Goal: Use online tool/utility: Utilize a website feature to perform a specific function

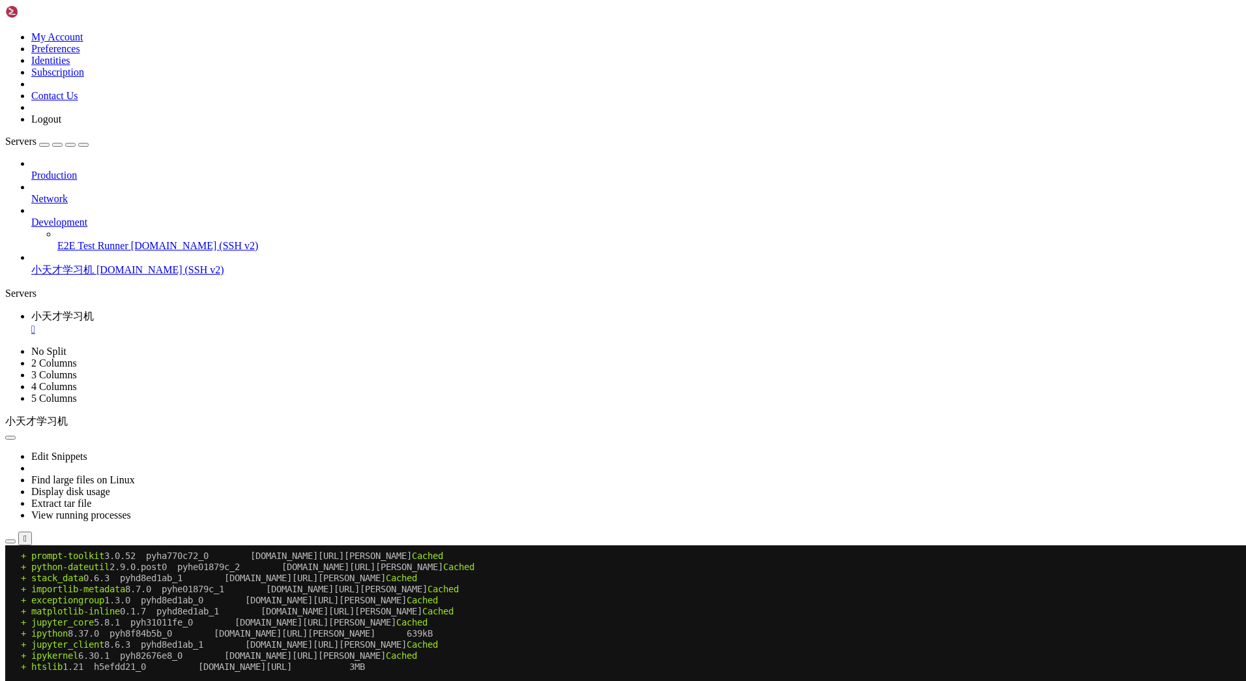
scroll to position [6, 1]
drag, startPoint x: 467, startPoint y: 1139, endPoint x: 552, endPoint y: 1130, distance: 85.9
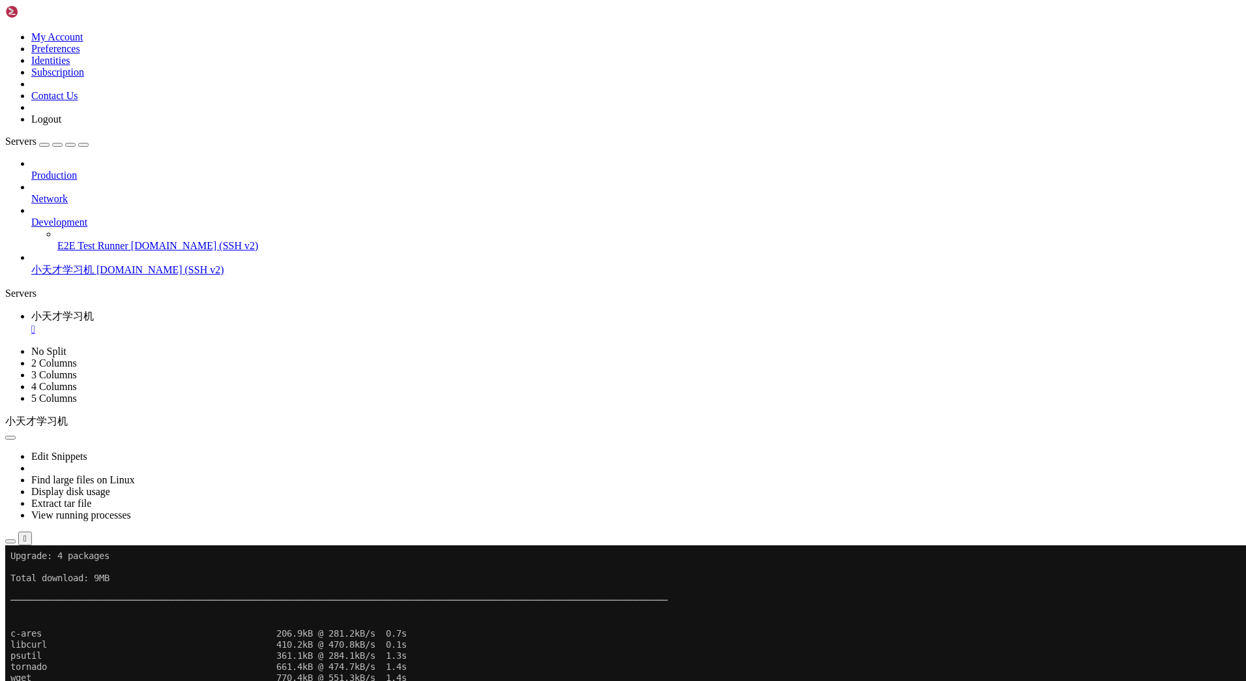
scroll to position [2139, 0]
drag, startPoint x: 297, startPoint y: 1131, endPoint x: 11, endPoint y: 1083, distance: 289.4
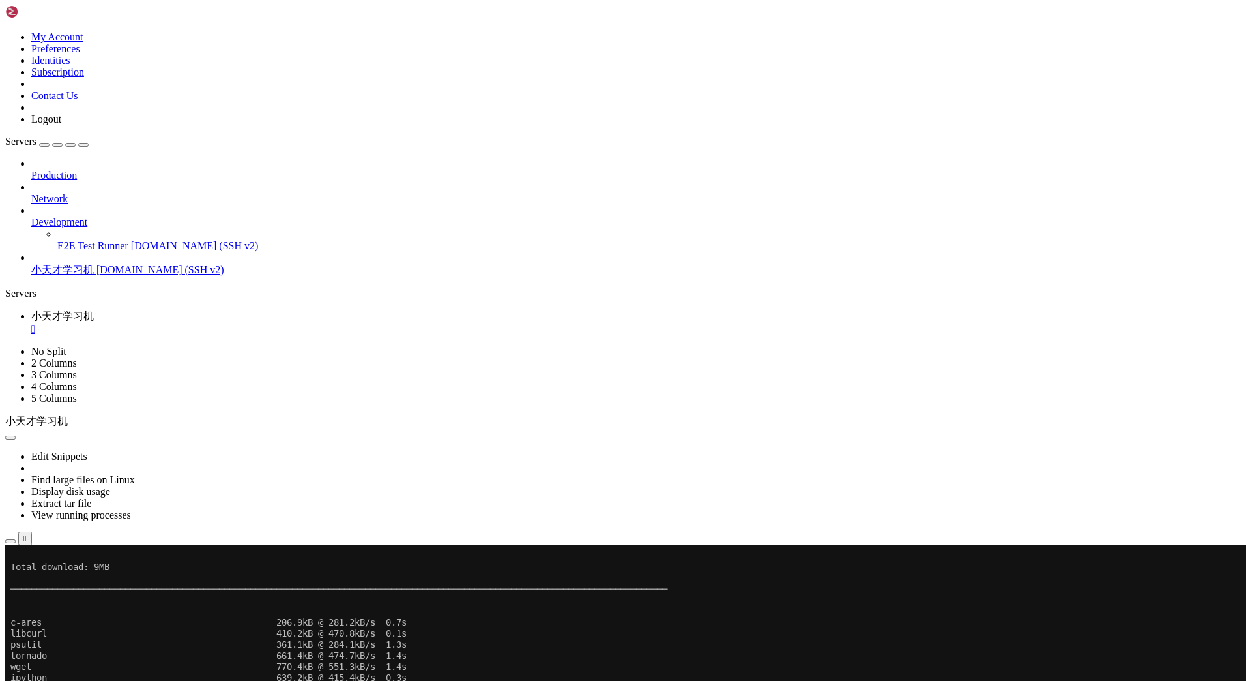
scroll to position [2172, 0]
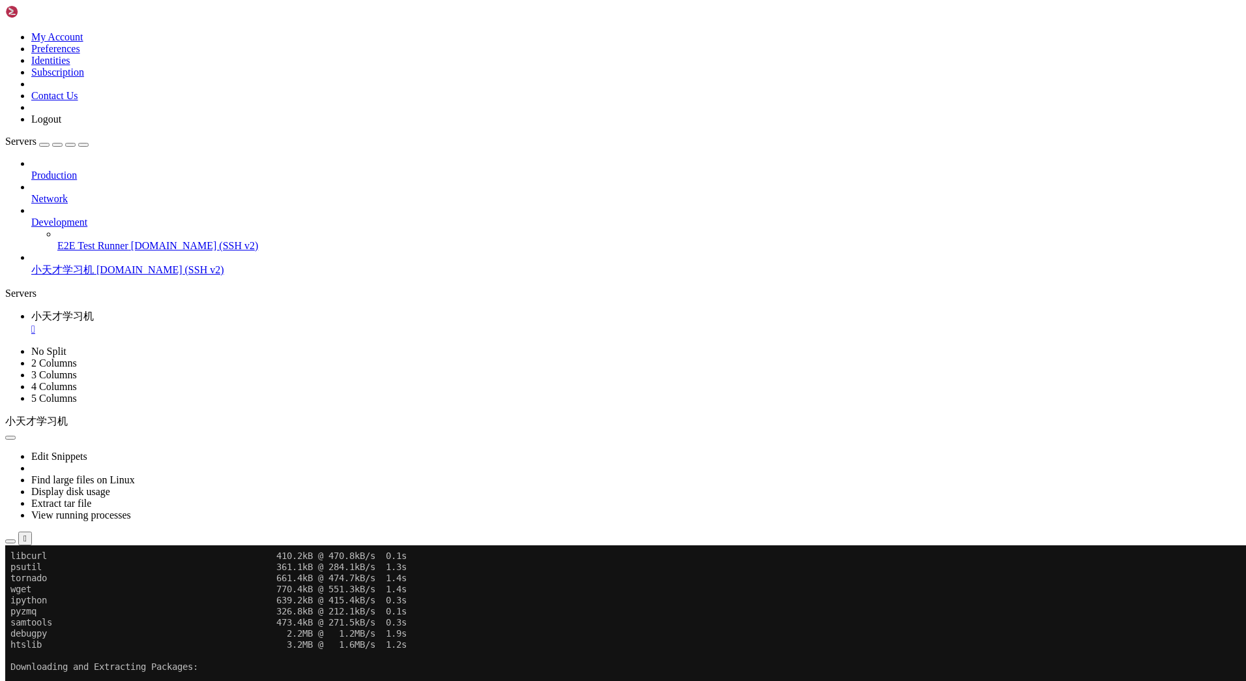
scroll to position [2227, 0]
drag, startPoint x: 347, startPoint y: 1121, endPoint x: 399, endPoint y: 1134, distance: 53.9
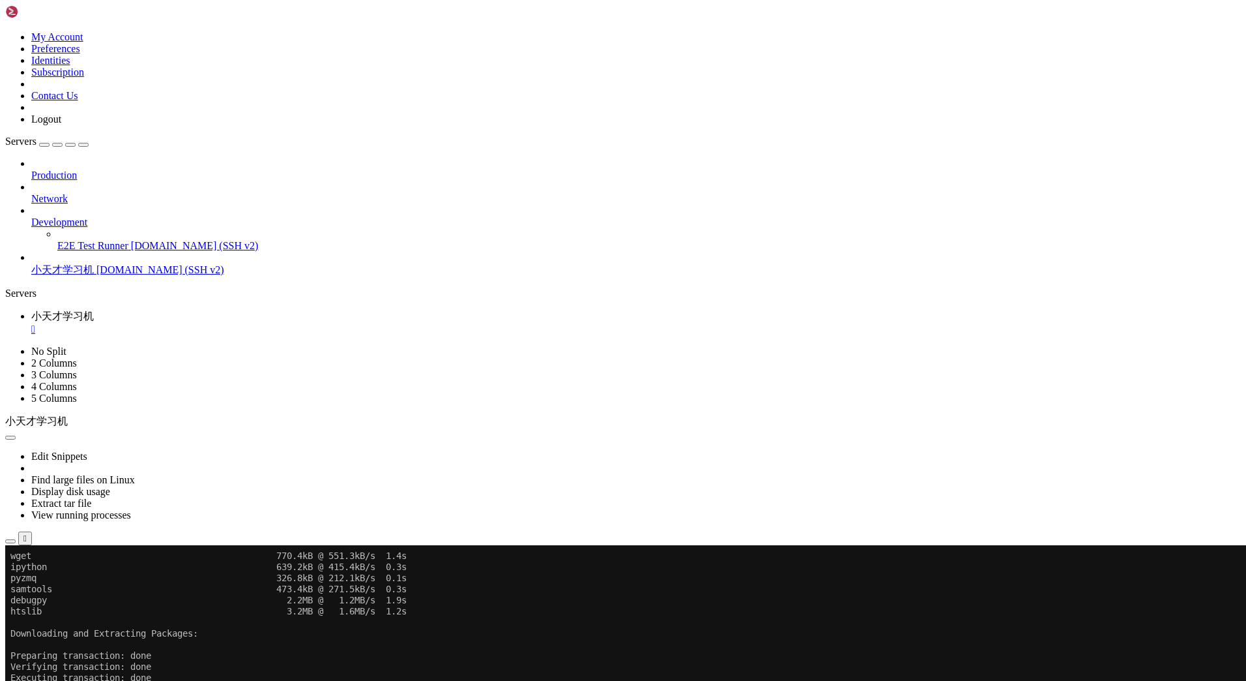
scroll to position [2261, 0]
drag, startPoint x: 933, startPoint y: 1111, endPoint x: 12, endPoint y: 1094, distance: 921.9
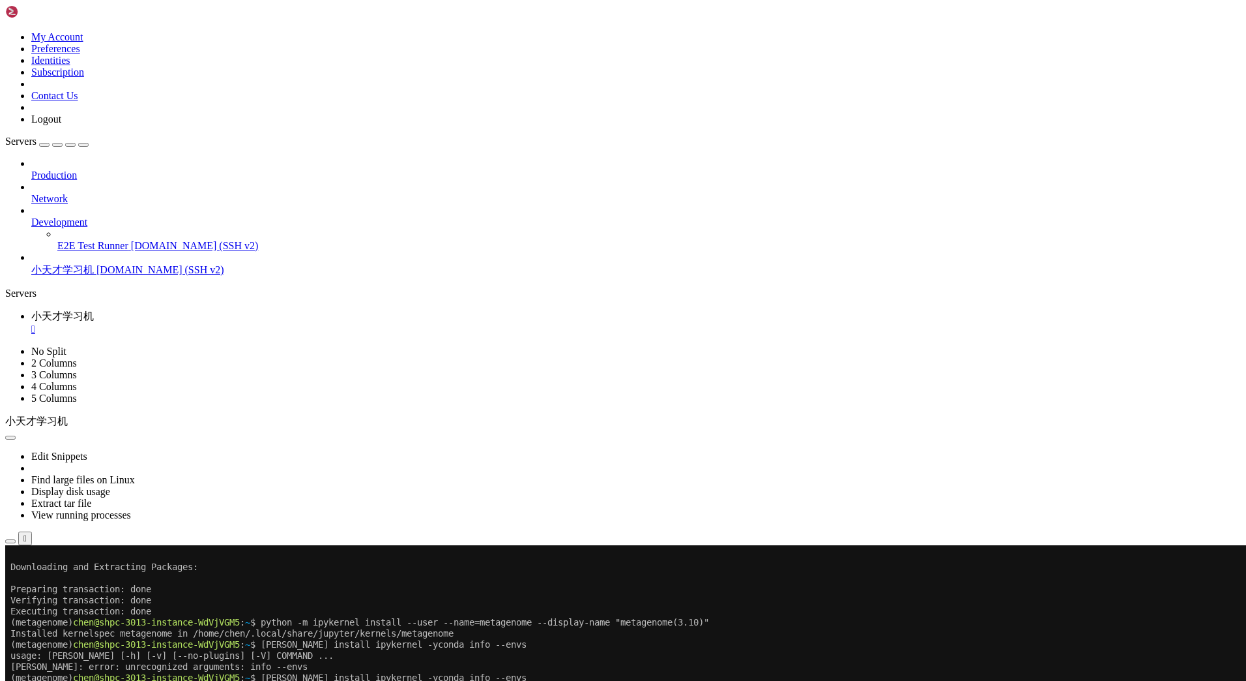
scroll to position [2327, 0]
drag, startPoint x: 340, startPoint y: 1030, endPoint x: 286, endPoint y: 1040, distance: 55.1
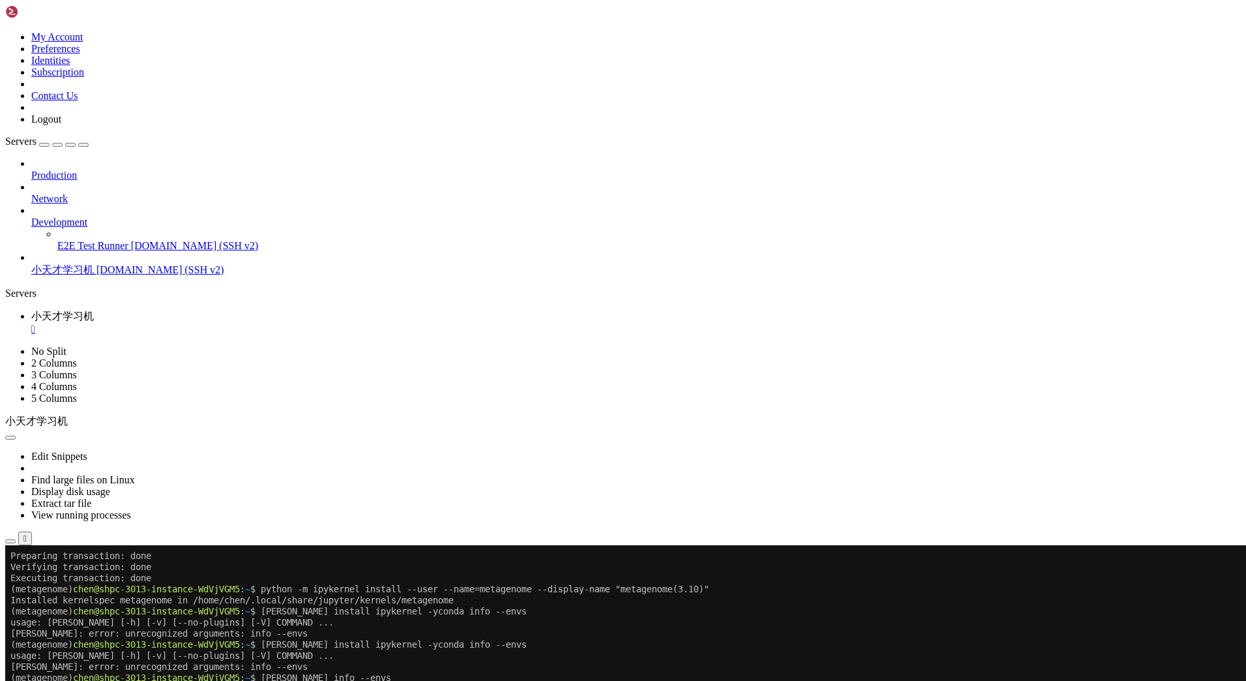
scroll to position [2360, 0]
drag, startPoint x: 582, startPoint y: 1121, endPoint x: 11, endPoint y: 1109, distance: 571.1
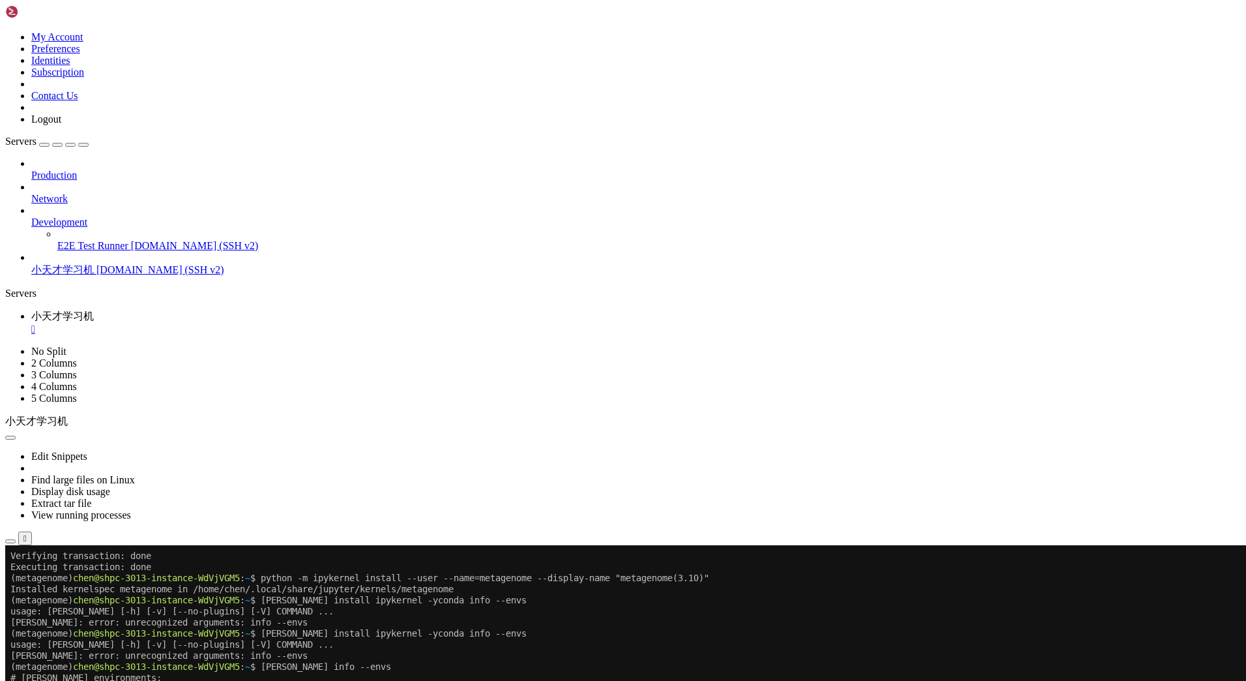
drag, startPoint x: 360, startPoint y: 1139, endPoint x: 440, endPoint y: 1126, distance: 80.6
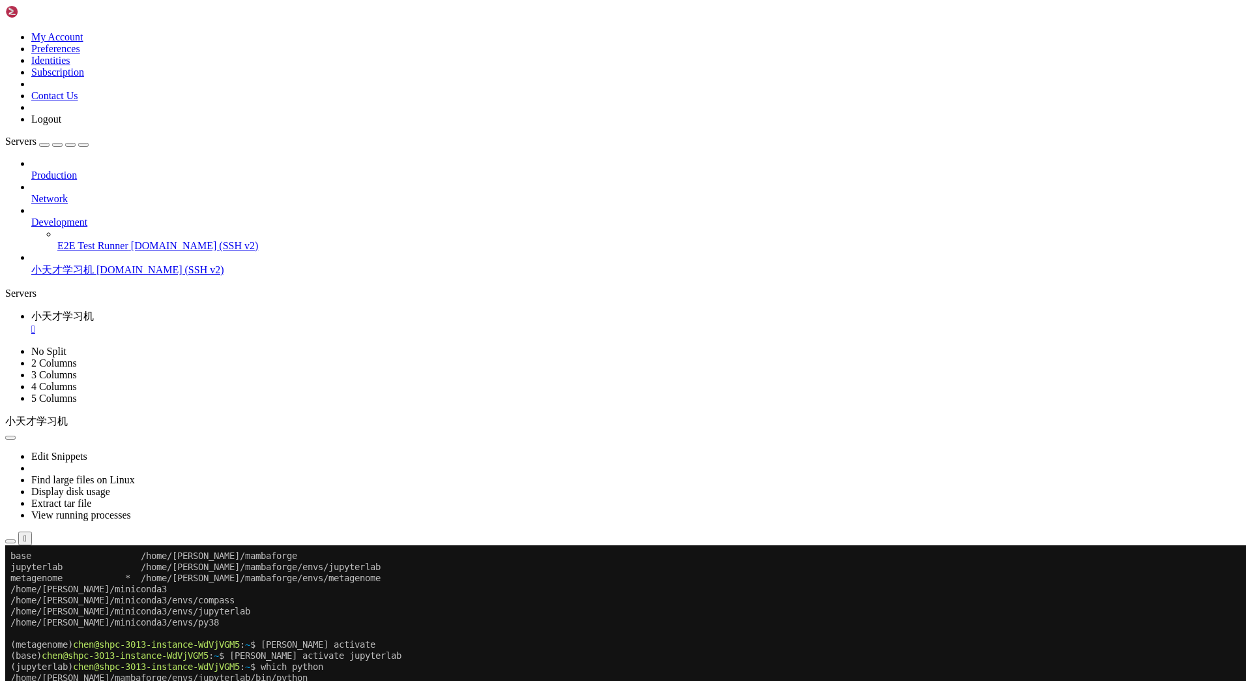
scroll to position [2571, 0]
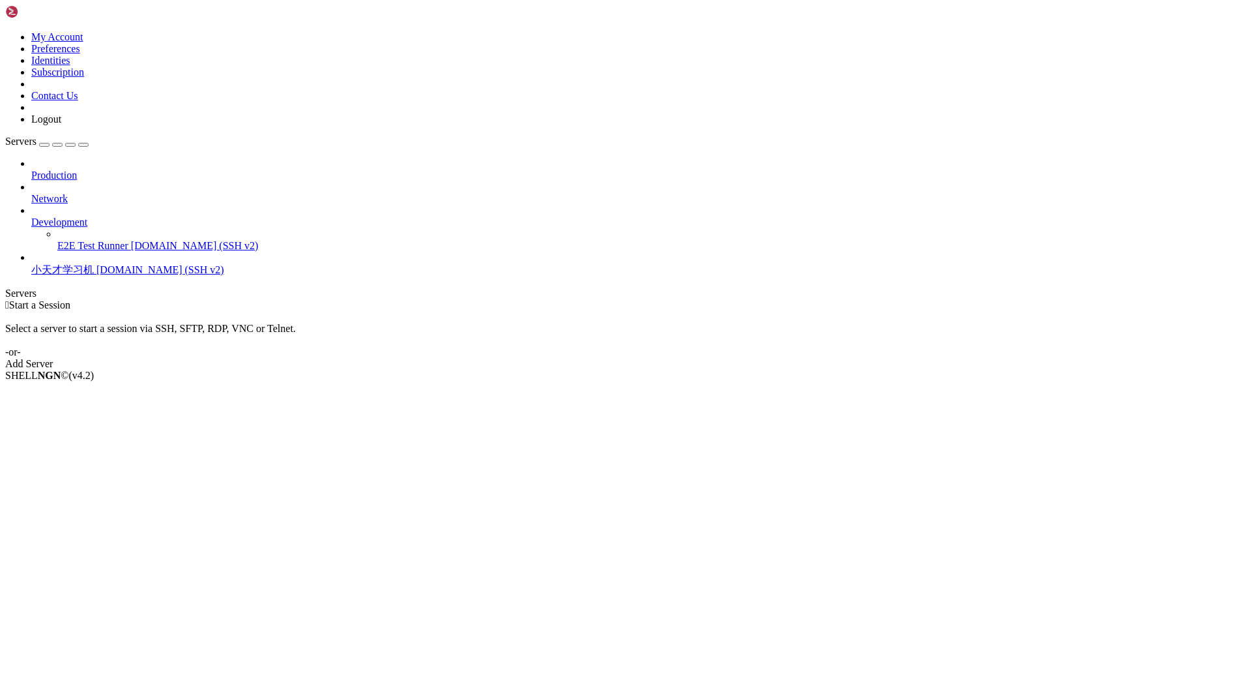
click at [93, 264] on span "小天才学习机" at bounding box center [62, 269] width 63 height 11
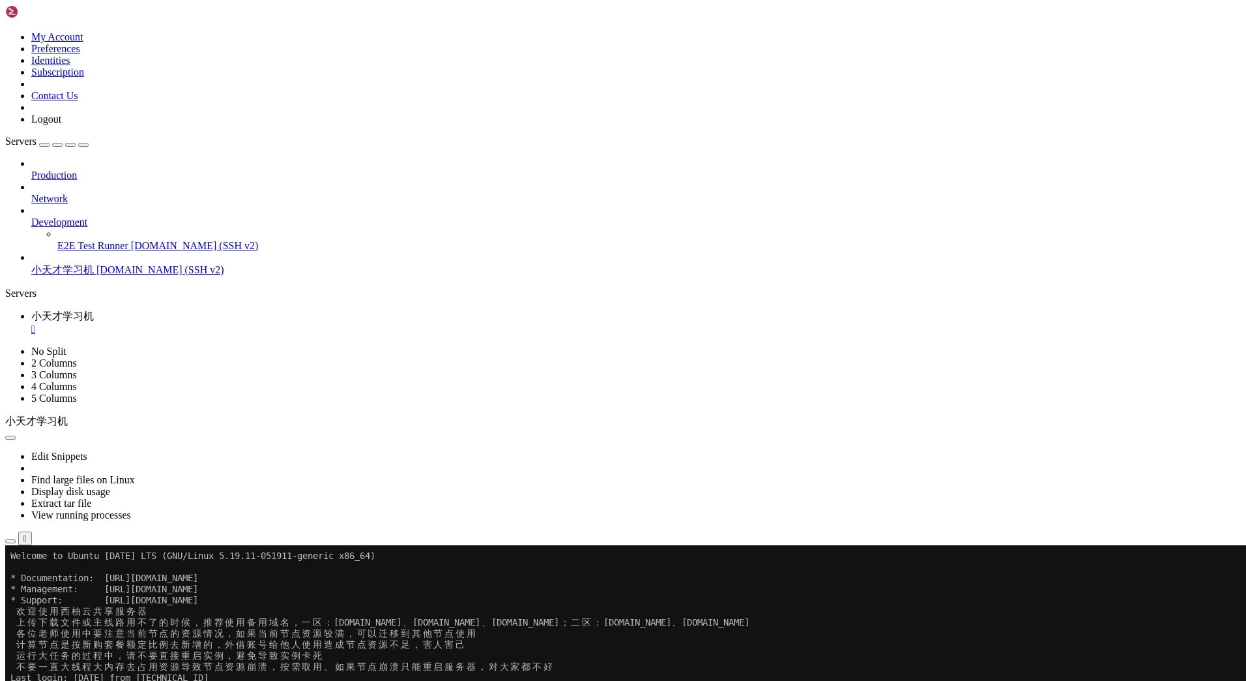
click at [264, 680] on x-row "(base) [PERSON_NAME]@shpc-3013-instance-WdVjVGM5 : ~ $" at bounding box center [546, 688] width 1072 height 11
click at [245, 680] on x-row "(base) [PERSON_NAME]@shpc-3013-instance-WdVjVGM5 : ~ $" at bounding box center [546, 688] width 1072 height 11
click at [326, 680] on x-row "(base) [PERSON_NAME]@shpc-3013-instance-WdVjVGM5 : ~ $ source ~/.bashrc" at bounding box center [546, 688] width 1072 height 11
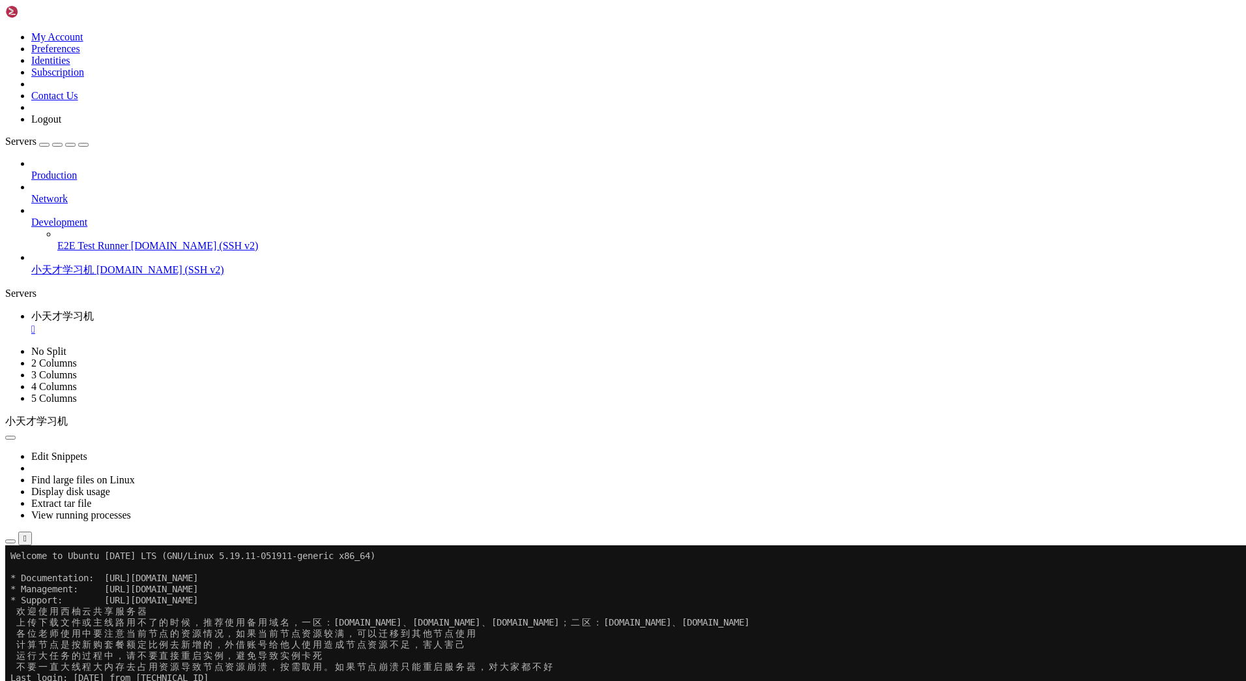
drag, startPoint x: 373, startPoint y: 890, endPoint x: 389, endPoint y: 890, distance: 16.3
drag, startPoint x: 289, startPoint y: 956, endPoint x: 319, endPoint y: 944, distance: 33.0
